Goal: Task Accomplishment & Management: Use online tool/utility

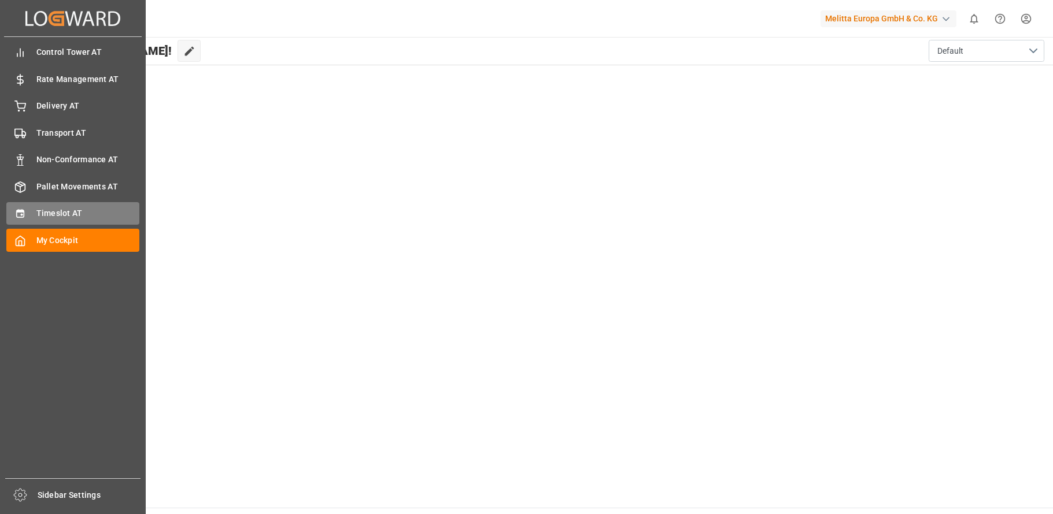
click at [10, 212] on div at bounding box center [16, 214] width 20 height 12
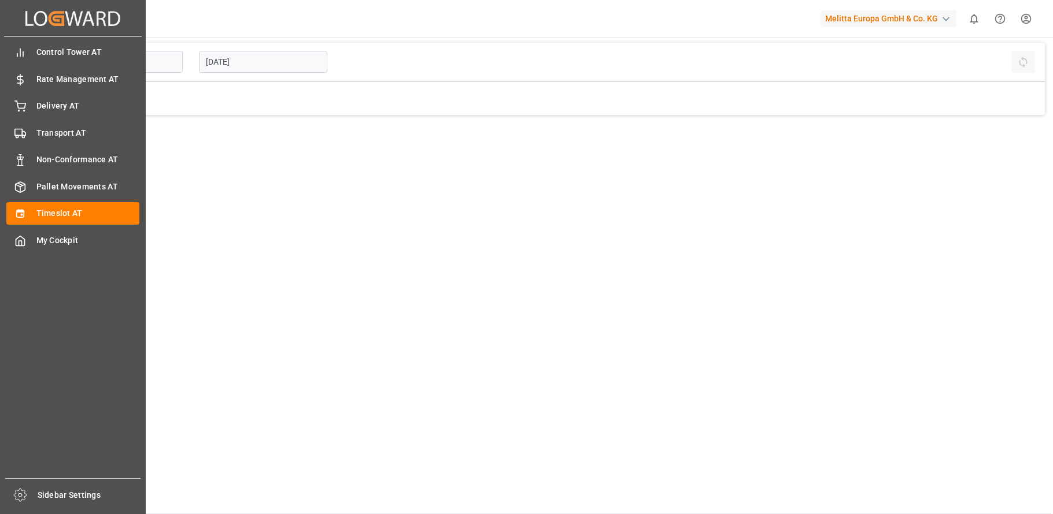
type input "Inbound AT"
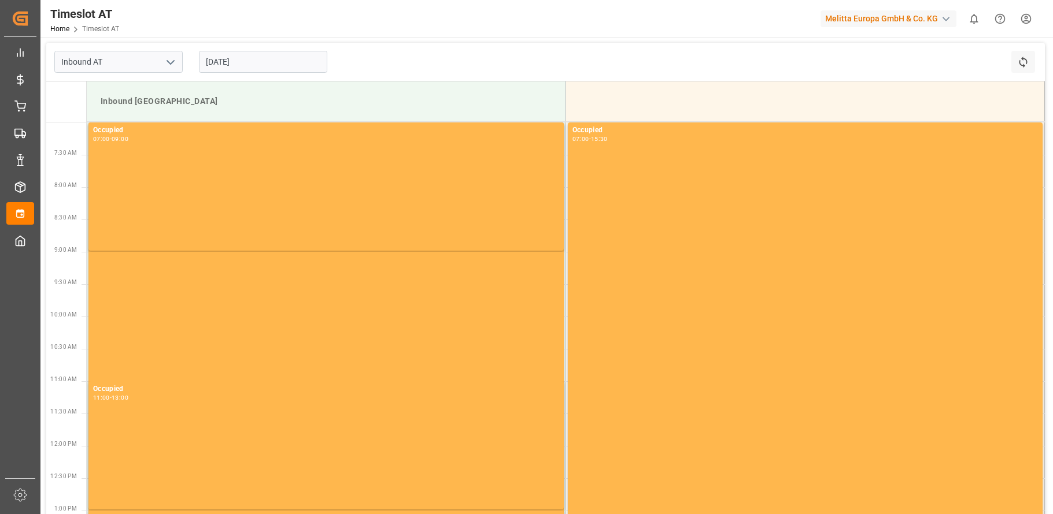
click at [229, 60] on input "[DATE]" at bounding box center [263, 62] width 128 height 22
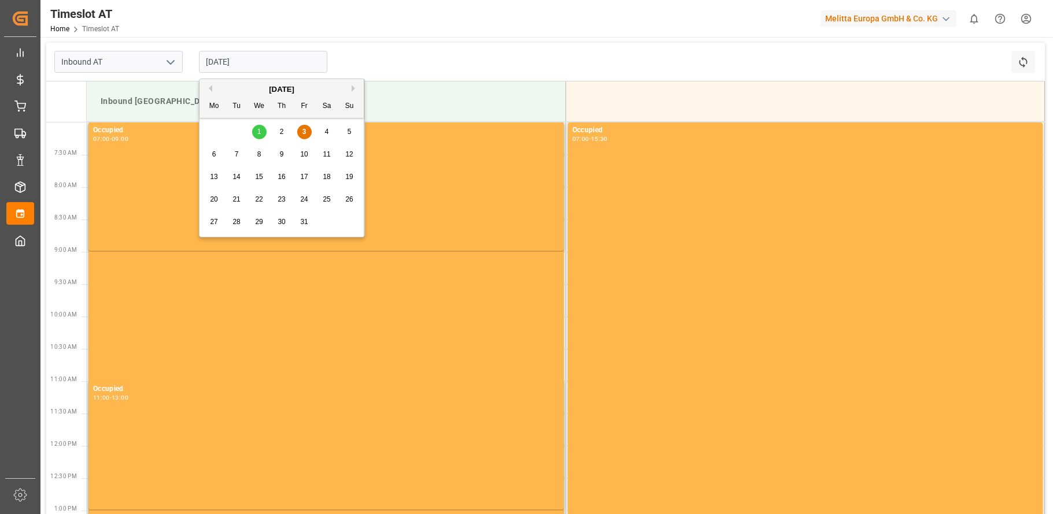
click at [238, 158] on span "7" at bounding box center [237, 154] width 4 height 8
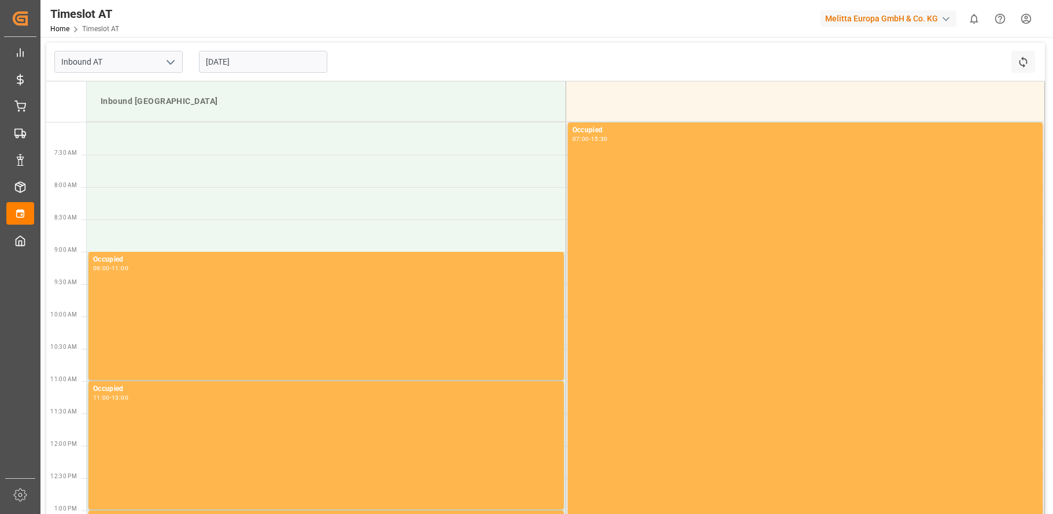
click at [288, 108] on div "Inbound [GEOGRAPHIC_DATA]" at bounding box center [326, 101] width 460 height 21
click at [269, 66] on input "[DATE]" at bounding box center [263, 62] width 128 height 22
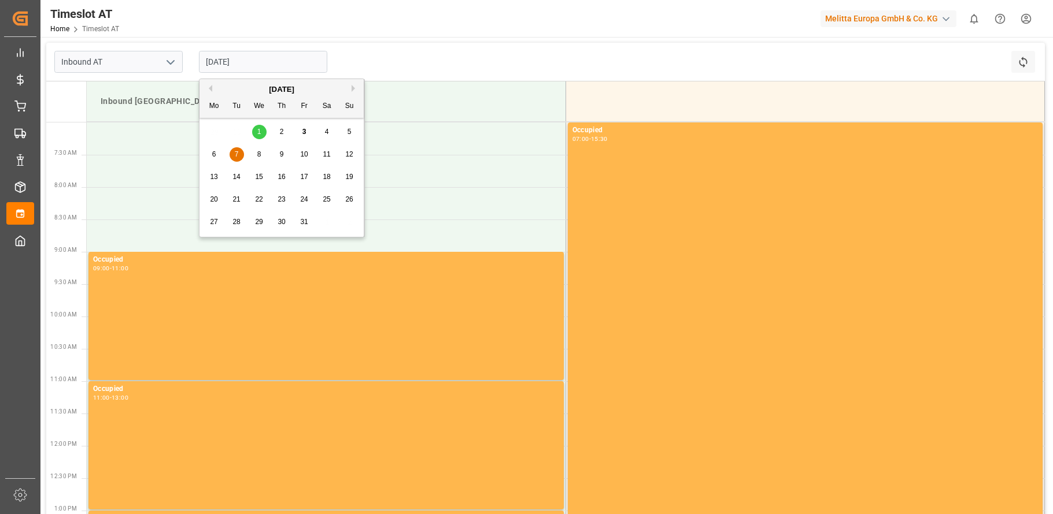
click at [216, 153] on div "6" at bounding box center [214, 155] width 14 height 14
type input "[DATE]"
